Goal: Information Seeking & Learning: Learn about a topic

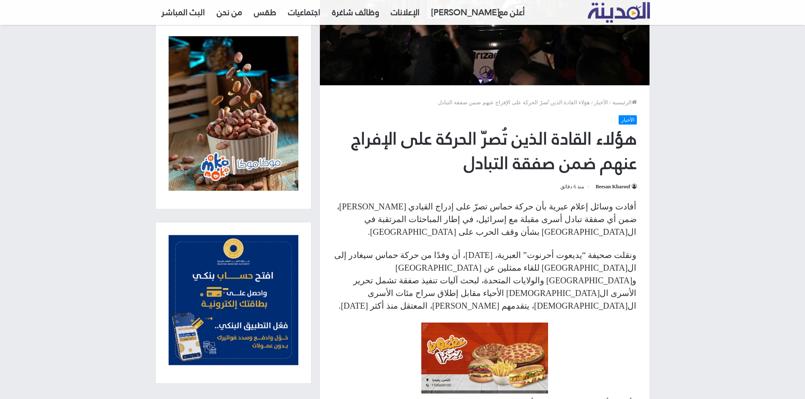
scroll to position [197, 0]
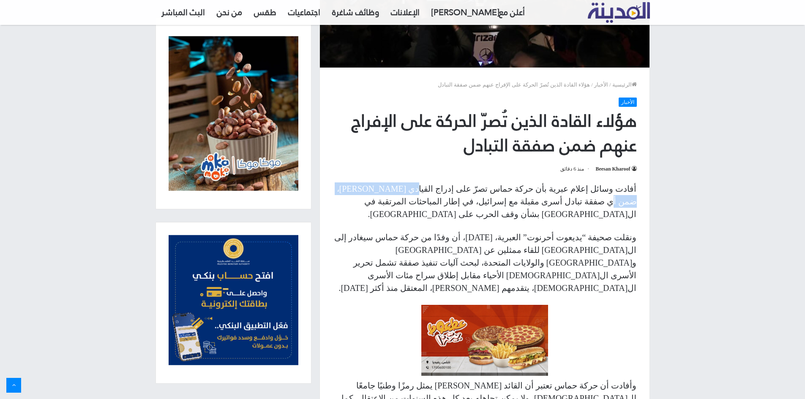
drag, startPoint x: 441, startPoint y: 188, endPoint x: 383, endPoint y: 190, distance: 58.3
click at [384, 190] on p "أفادت وسائل إعلام عبرية بأن حركة حماس تصرّ على إدراج القيادي [PERSON_NAME]، ضمن…" at bounding box center [484, 201] width 304 height 38
drag, startPoint x: 539, startPoint y: 226, endPoint x: 467, endPoint y: 228, distance: 72.3
click at [468, 231] on p "ونقلت صحيفة “يديعوت أحرنوت” العبرية، [DATE]، أن وفدًا من حركة حماس سيغادر إلى ا…" at bounding box center [484, 262] width 304 height 63
click at [491, 231] on p "ونقلت صحيفة “يديعوت أحرنوت” العبرية، [DATE]، أن وفدًا من حركة حماس سيغادر إلى ا…" at bounding box center [484, 262] width 304 height 63
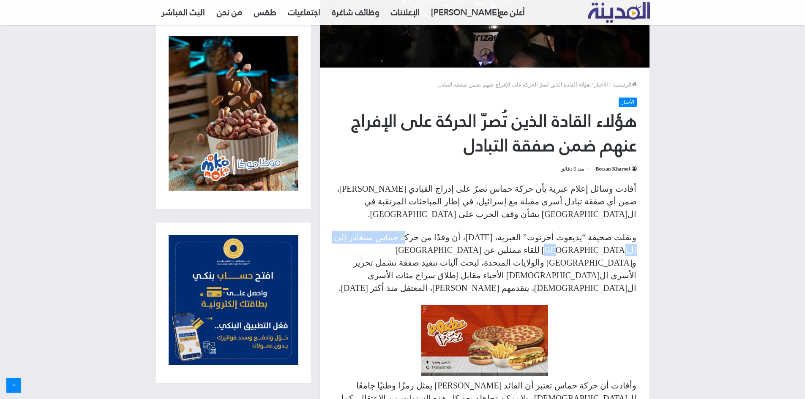
drag, startPoint x: 455, startPoint y: 227, endPoint x: 385, endPoint y: 228, distance: 70.1
click at [387, 231] on p "ونقلت صحيفة “يديعوت أحرنوت” العبرية، [DATE]، أن وفدًا من حركة حماس سيغادر إلى ا…" at bounding box center [484, 262] width 304 height 63
click at [414, 231] on p "ونقلت صحيفة “يديعوت أحرنوت” العبرية، [DATE]، أن وفدًا من حركة حماس سيغادر إلى ا…" at bounding box center [484, 262] width 304 height 63
drag, startPoint x: 583, startPoint y: 235, endPoint x: 529, endPoint y: 235, distance: 53.6
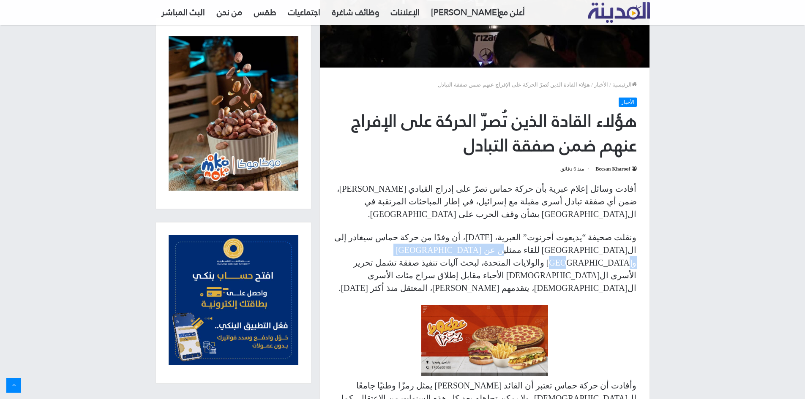
click at [530, 235] on p "ونقلت صحيفة “يديعوت أحرنوت” العبرية، [DATE]، أن وفدًا من حركة حماس سيغادر إلى ا…" at bounding box center [484, 262] width 304 height 63
drag, startPoint x: 504, startPoint y: 237, endPoint x: 429, endPoint y: 241, distance: 74.4
click at [430, 241] on p "ونقلت صحيفة “يديعوت أحرنوت” العبرية، [DATE]، أن وفدًا من حركة حماس سيغادر إلى ا…" at bounding box center [484, 262] width 304 height 63
click at [452, 242] on p "ونقلت صحيفة “يديعوت أحرنوت” العبرية، [DATE]، أن وفدًا من حركة حماس سيغادر إلى ا…" at bounding box center [484, 262] width 304 height 63
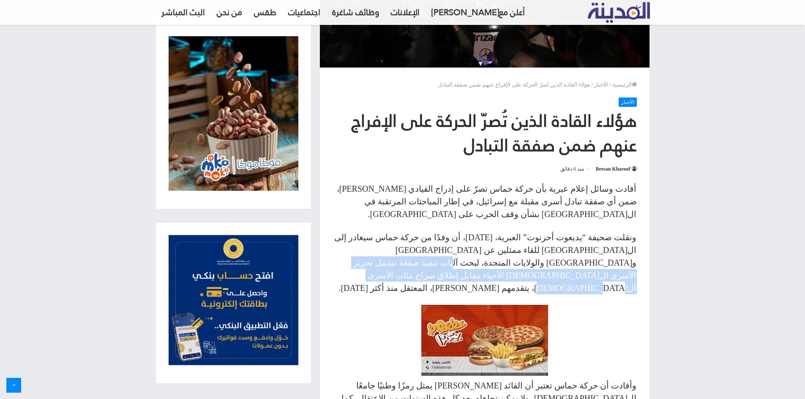
drag, startPoint x: 381, startPoint y: 242, endPoint x: 396, endPoint y: 250, distance: 17.6
click at [391, 249] on p "ونقلت صحيفة “يديعوت أحرنوت” العبرية، [DATE]، أن وفدًا من حركة حماس سيغادر إلى ا…" at bounding box center [484, 262] width 304 height 63
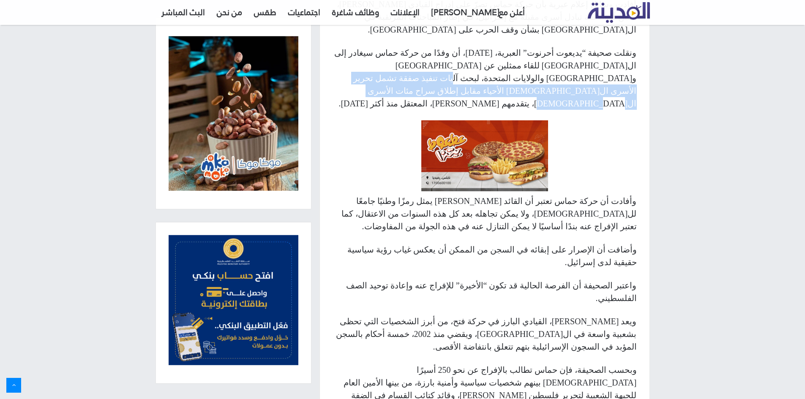
scroll to position [394, 0]
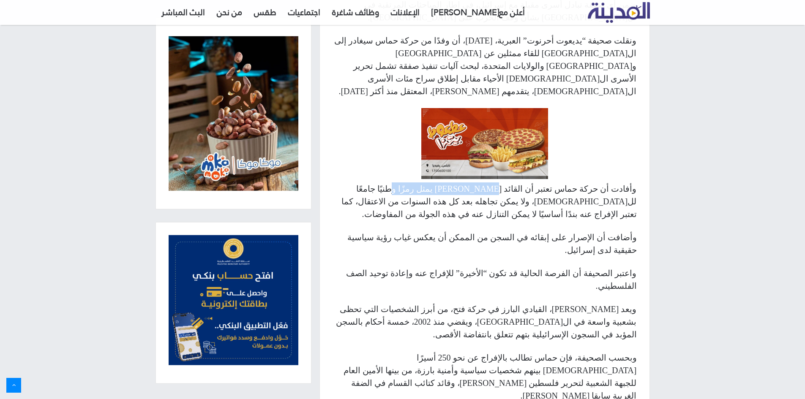
drag, startPoint x: 520, startPoint y: 150, endPoint x: 451, endPoint y: 150, distance: 69.3
click at [453, 182] on p "وأفادت أن حركة حماس تعتبر أن القائد [PERSON_NAME] يمثل رمزًا وطنيًا جامعًا لل[D…" at bounding box center [484, 201] width 304 height 38
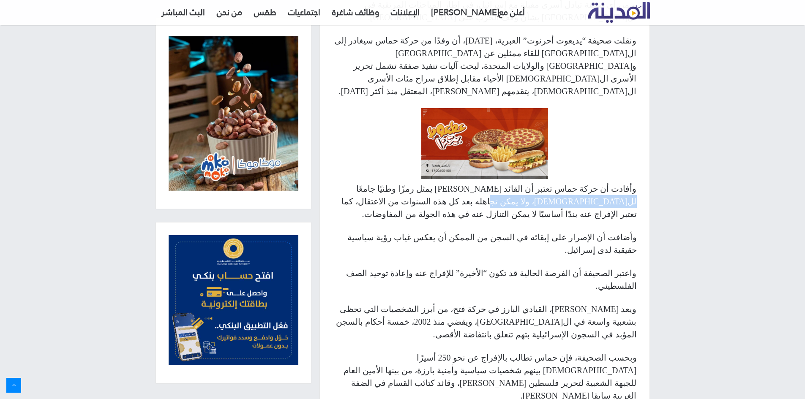
drag, startPoint x: 397, startPoint y: 148, endPoint x: 329, endPoint y: 152, distance: 68.5
click at [329, 152] on div "أفادت وسائل إعلام عبرية بأن حركة حماس تصرّ على إدراج القيادي [PERSON_NAME]، ضمن…" at bounding box center [484, 200] width 329 height 429
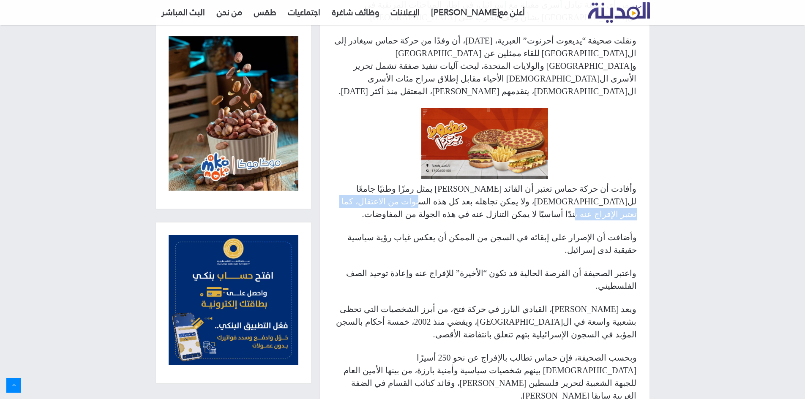
drag, startPoint x: 562, startPoint y: 161, endPoint x: 468, endPoint y: 162, distance: 93.8
click at [468, 182] on p "وأفادت أن حركة حماس تعتبر أن القائد [PERSON_NAME] يمثل رمزًا وطنيًا جامعًا لل[D…" at bounding box center [484, 201] width 304 height 38
click at [475, 182] on p "وأفادت أن حركة حماس تعتبر أن القائد [PERSON_NAME] يمثل رمزًا وطنيًا جامعًا لل[D…" at bounding box center [484, 201] width 304 height 38
drag, startPoint x: 501, startPoint y: 161, endPoint x: 406, endPoint y: 162, distance: 94.6
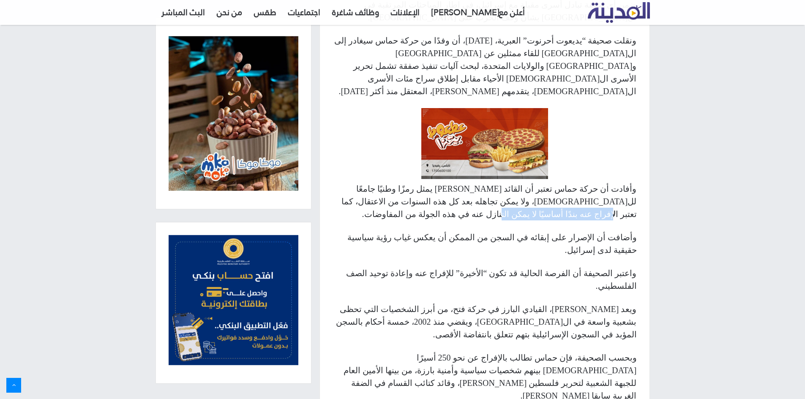
click at [410, 182] on p "وأفادت أن حركة حماس تعتبر أن القائد [PERSON_NAME] يمثل رمزًا وطنيًا جامعًا لل[D…" at bounding box center [484, 201] width 304 height 38
click at [403, 182] on p "وأفادت أن حركة حماس تعتبر أن القائد [PERSON_NAME] يمثل رمزًا وطنيًا جامعًا لل[D…" at bounding box center [484, 201] width 304 height 38
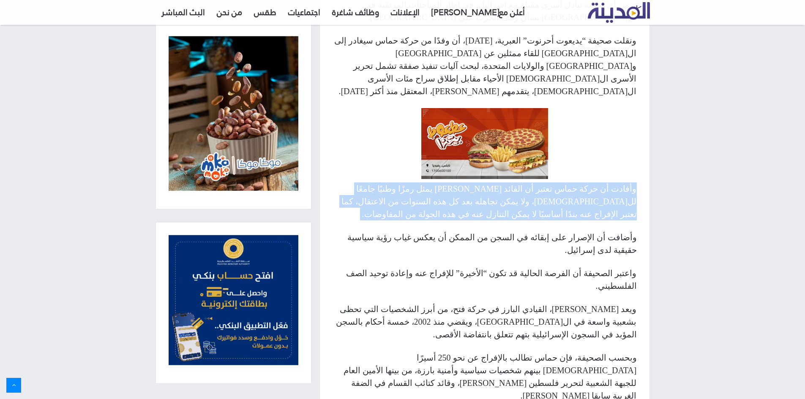
click at [403, 182] on p "وأفادت أن حركة حماس تعتبر أن القائد [PERSON_NAME] يمثل رمزًا وطنيًا جامعًا لل[D…" at bounding box center [484, 201] width 304 height 38
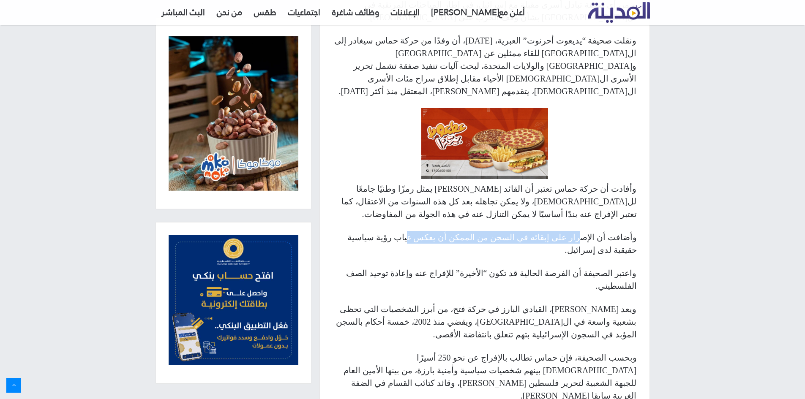
drag, startPoint x: 574, startPoint y: 198, endPoint x: 458, endPoint y: 198, distance: 116.2
click at [460, 231] on p "وأضافت أن الإصرار على إبقائه في السجن من الممكن أن يعكس غياب رؤية سياسية حقيقية…" at bounding box center [484, 243] width 304 height 25
click at [480, 231] on p "وأضافت أن الإصرار على إبقائه في السجن من الممكن أن يعكس غياب رؤية سياسية حقيقية…" at bounding box center [484, 243] width 304 height 25
click at [479, 231] on p "وأضافت أن الإصرار على إبقائه في السجن من الممكن أن يعكس غياب رؤية سياسية حقيقية…" at bounding box center [484, 243] width 304 height 25
drag, startPoint x: 536, startPoint y: 199, endPoint x: 428, endPoint y: 199, distance: 108.1
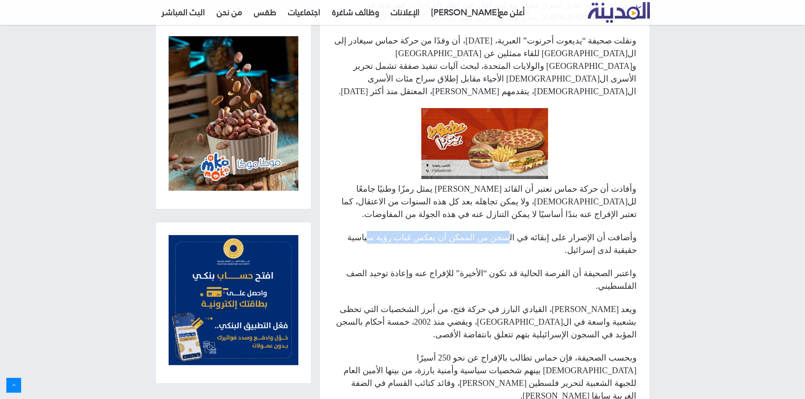
click at [429, 231] on p "وأضافت أن الإصرار على إبقائه في السجن من الممكن أن يعكس غياب رؤية سياسية حقيقية…" at bounding box center [484, 243] width 304 height 25
click at [427, 231] on p "وأضافت أن الإصرار على إبقائه في السجن من الممكن أن يعكس غياب رؤية سياسية حقيقية…" at bounding box center [484, 243] width 304 height 25
click at [436, 231] on p "وأضافت أن الإصرار على إبقائه في السجن من الممكن أن يعكس غياب رؤية سياسية حقيقية…" at bounding box center [484, 243] width 304 height 25
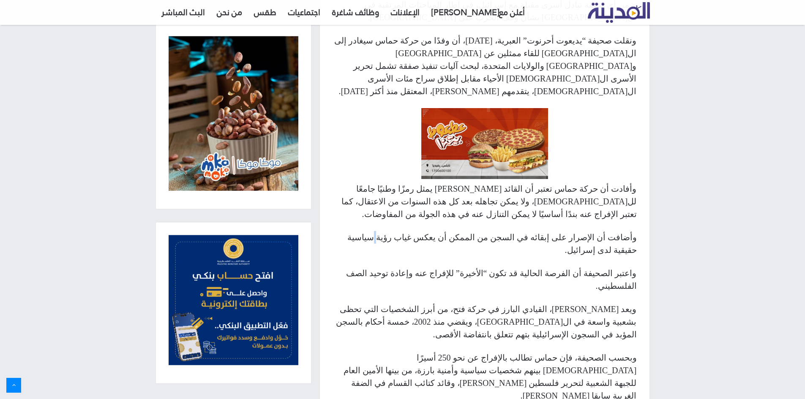
click at [436, 231] on p "وأضافت أن الإصرار على إبقائه في السجن من الممكن أن يعكس غياب رؤية سياسية حقيقية…" at bounding box center [484, 243] width 304 height 25
click at [439, 231] on p "وأضافت أن الإصرار على إبقائه في السجن من الممكن أن يعكس غياب رؤية سياسية حقيقية…" at bounding box center [484, 243] width 304 height 25
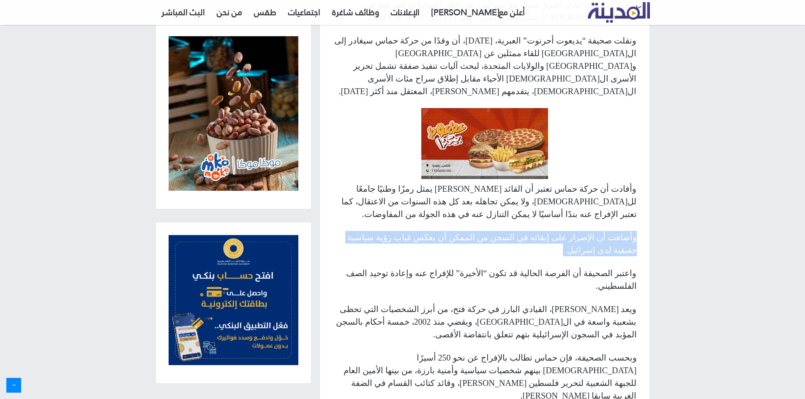
click at [439, 231] on p "وأضافت أن الإصرار على إبقائه في السجن من الممكن أن يعكس غياب رؤية سياسية حقيقية…" at bounding box center [484, 243] width 304 height 25
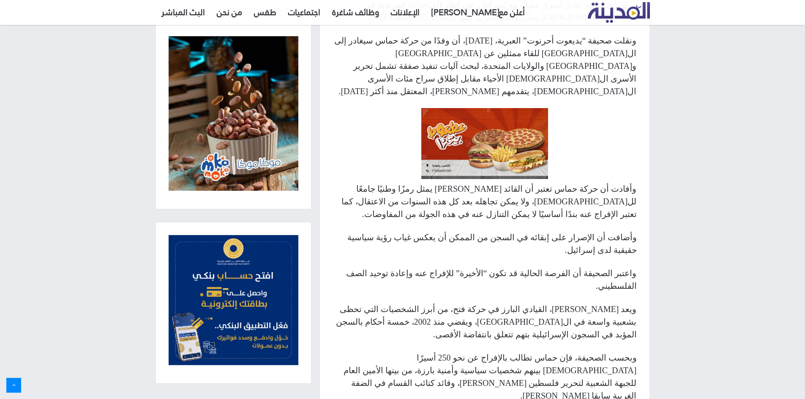
click at [543, 231] on p "وأضافت أن الإصرار على إبقائه في السجن من الممكن أن يعكس غياب رؤية سياسية حقيقية…" at bounding box center [484, 243] width 304 height 25
drag, startPoint x: 543, startPoint y: 194, endPoint x: 452, endPoint y: 196, distance: 90.8
click at [453, 231] on p "وأضافت أن الإصرار على إبقائه في السجن من الممكن أن يعكس غياب رؤية سياسية حقيقية…" at bounding box center [484, 243] width 304 height 25
drag, startPoint x: 496, startPoint y: 232, endPoint x: 470, endPoint y: 236, distance: 26.0
click at [471, 236] on div "أفادت وسائل إعلام عبرية بأن حركة حماس تصرّ على إدراج القيادي [PERSON_NAME]، ضمن…" at bounding box center [484, 200] width 329 height 429
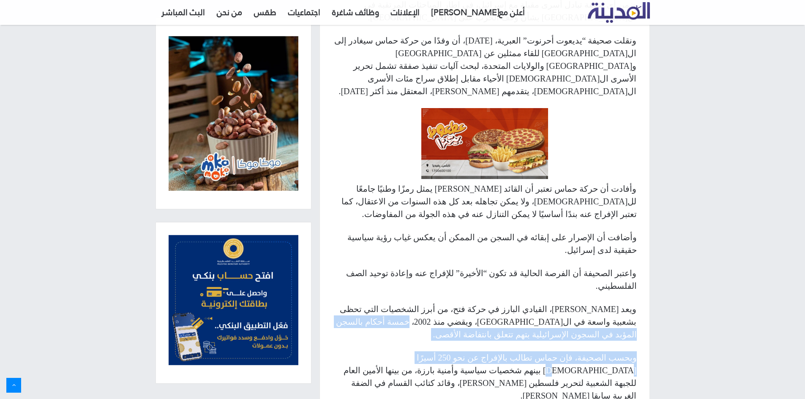
drag, startPoint x: 542, startPoint y: 260, endPoint x: 456, endPoint y: 270, distance: 86.8
click at [456, 269] on div "أفادت وسائل إعلام عبرية بأن حركة حماس تصرّ على إدراج القيادي [PERSON_NAME]، ضمن…" at bounding box center [484, 200] width 329 height 429
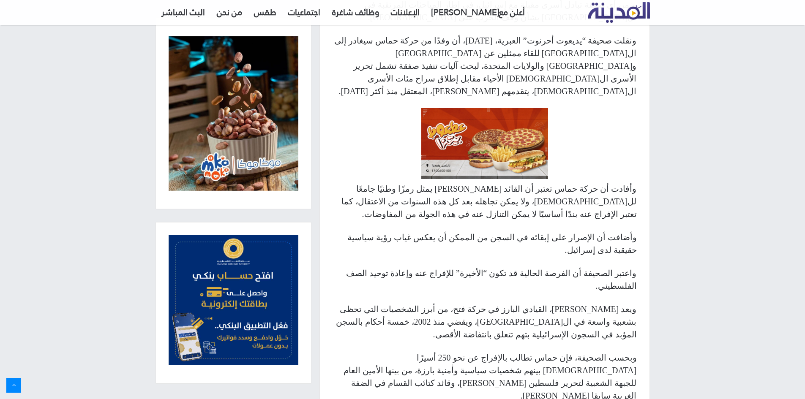
click at [559, 351] on p "وبحسب الصحيفة، فإن حماس تطالب بالإفراج عن نحو 250 أسيرًا [DEMOGRAPHIC_DATA] بين…" at bounding box center [484, 376] width 304 height 51
drag, startPoint x: 559, startPoint y: 280, endPoint x: 441, endPoint y: 270, distance: 119.1
click at [441, 270] on div "أفادت وسائل إعلام عبرية بأن حركة حماس تصرّ على إدراج القيادي [PERSON_NAME]، ضمن…" at bounding box center [484, 200] width 329 height 429
click at [470, 351] on p "وبحسب الصحيفة، فإن حماس تطالب بالإفراج عن نحو 250 أسيرًا [DEMOGRAPHIC_DATA] بين…" at bounding box center [484, 376] width 304 height 51
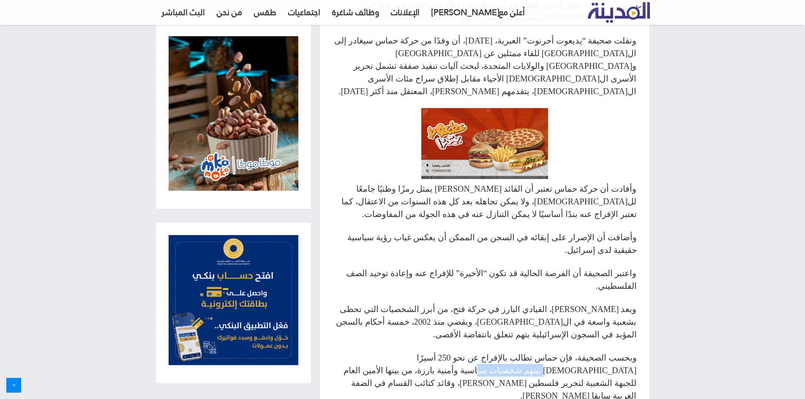
drag, startPoint x: 414, startPoint y: 286, endPoint x: 362, endPoint y: 281, distance: 52.2
click at [362, 351] on p "وبحسب الصحيفة، فإن حماس تطالب بالإفراج عن نحو 250 أسيرًا [DEMOGRAPHIC_DATA] بين…" at bounding box center [484, 376] width 304 height 51
click at [365, 351] on p "وبحسب الصحيفة، فإن حماس تطالب بالإفراج عن نحو 250 أسيرًا [DEMOGRAPHIC_DATA] بين…" at bounding box center [484, 376] width 304 height 51
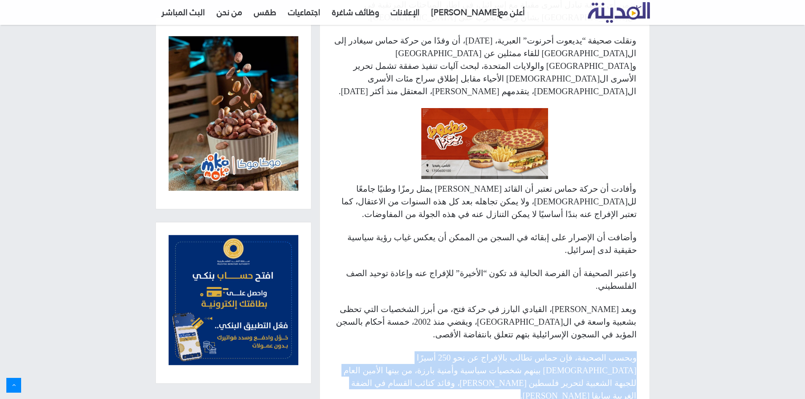
click at [365, 351] on p "وبحسب الصحيفة، فإن حماس تطالب بالإفراج عن نحو 250 أسيرًا [DEMOGRAPHIC_DATA] بين…" at bounding box center [484, 376] width 304 height 51
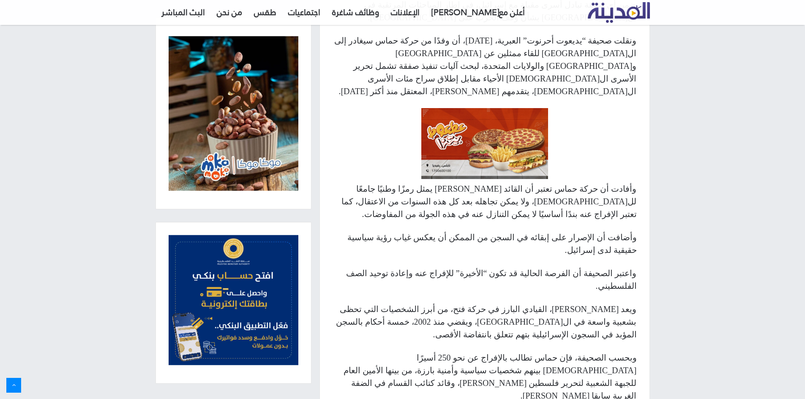
click at [608, 351] on p "وبحسب الصحيفة، فإن حماس تطالب بالإفراج عن نحو 250 أسيرًا [DEMOGRAPHIC_DATA] بين…" at bounding box center [484, 376] width 304 height 51
drag, startPoint x: 608, startPoint y: 294, endPoint x: 520, endPoint y: 294, distance: 88.7
click at [521, 351] on p "وبحسب الصحيفة، فإن حماس تطالب بالإفراج عن نحو 250 أسيرًا [DEMOGRAPHIC_DATA] بين…" at bounding box center [484, 376] width 304 height 51
click at [515, 351] on p "وبحسب الصحيفة، فإن حماس تطالب بالإفراج عن نحو 250 أسيرًا [DEMOGRAPHIC_DATA] بين…" at bounding box center [484, 376] width 304 height 51
click at [514, 351] on p "وبحسب الصحيفة، فإن حماس تطالب بالإفراج عن نحو 250 أسيرًا [DEMOGRAPHIC_DATA] بين…" at bounding box center [484, 376] width 304 height 51
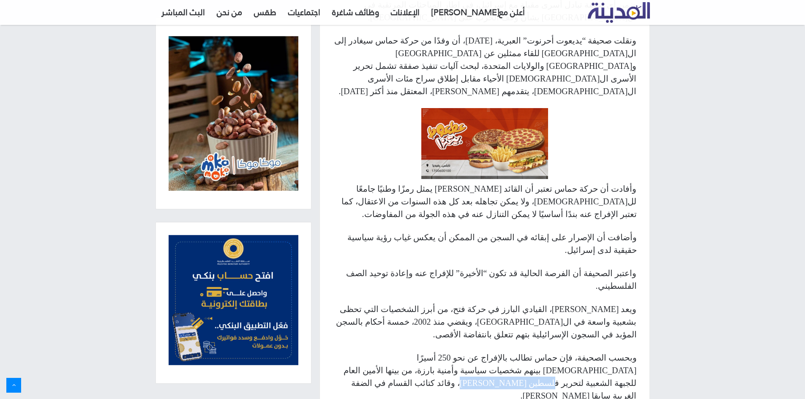
drag, startPoint x: 469, startPoint y: 298, endPoint x: 427, endPoint y: 299, distance: 42.7
click at [432, 351] on p "وبحسب الصحيفة، فإن حماس تطالب بالإفراج عن نحو 250 أسيرًا [DEMOGRAPHIC_DATA] بين…" at bounding box center [484, 376] width 304 height 51
click at [426, 351] on p "وبحسب الصحيفة، فإن حماس تطالب بالإفراج عن نحو 250 أسيرًا [DEMOGRAPHIC_DATA] بين…" at bounding box center [484, 376] width 304 height 51
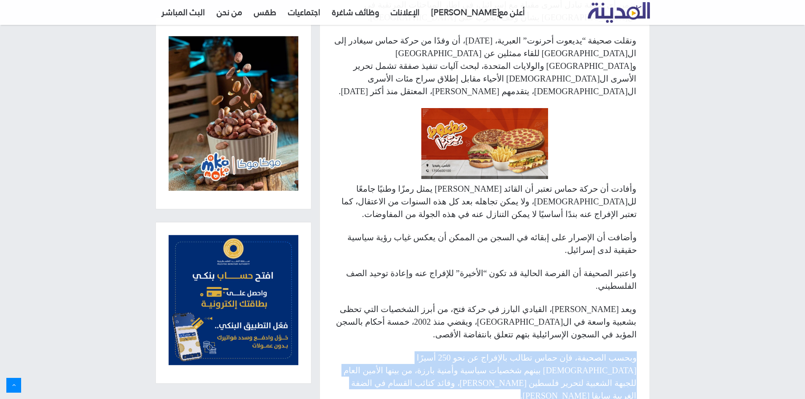
click at [426, 351] on p "وبحسب الصحيفة، فإن حماس تطالب بالإفراج عن نحو 250 أسيرًا [DEMOGRAPHIC_DATA] بين…" at bounding box center [484, 376] width 304 height 51
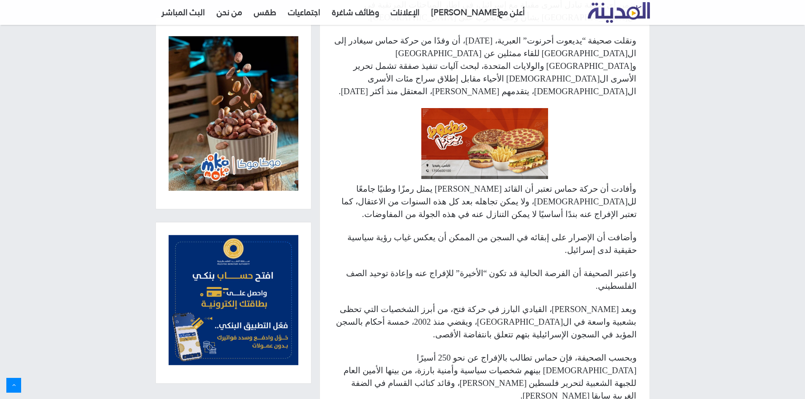
click at [426, 351] on p "وبحسب الصحيفة، فإن حماس تطالب بالإفراج عن نحو 250 أسيرًا [DEMOGRAPHIC_DATA] بين…" at bounding box center [484, 376] width 304 height 51
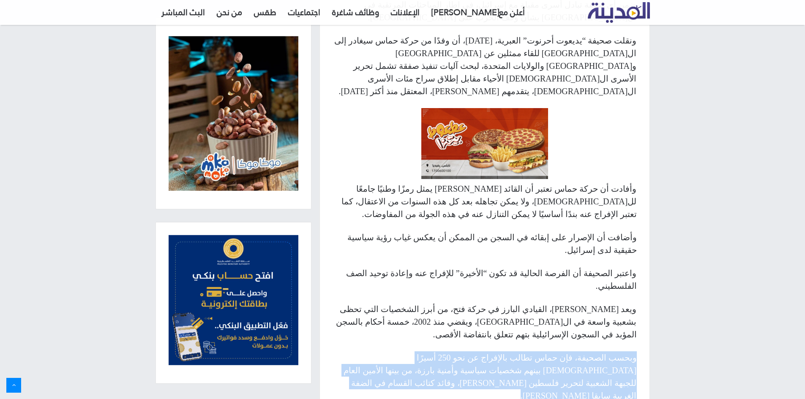
click at [426, 351] on p "وبحسب الصحيفة، فإن حماس تطالب بالإفراج عن نحو 250 أسيرًا [DEMOGRAPHIC_DATA] بين…" at bounding box center [484, 376] width 304 height 51
